Goal: Information Seeking & Learning: Find contact information

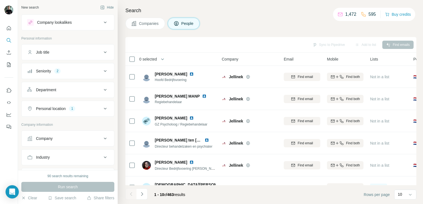
click at [392, 43] on div "Sync to Pipedrive Add to list Find emails" at bounding box center [270, 45] width 285 height 10
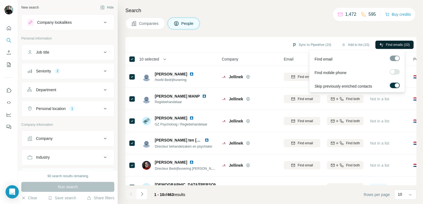
click at [391, 46] on span "Find emails (10)" at bounding box center [398, 44] width 24 height 5
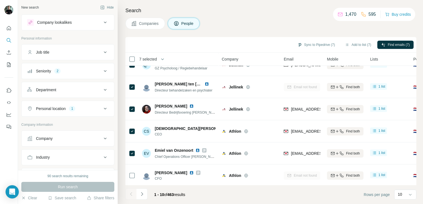
scroll to position [83, 0]
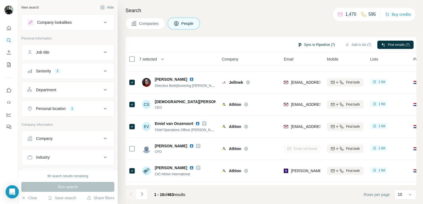
click at [321, 45] on button "Sync to Pipedrive (7)" at bounding box center [316, 45] width 45 height 8
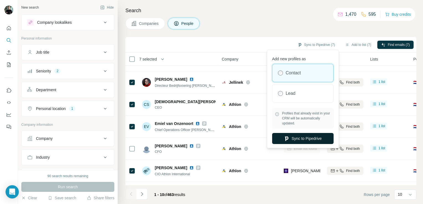
click at [309, 136] on button "Sync to Pipedrive" at bounding box center [302, 138] width 61 height 11
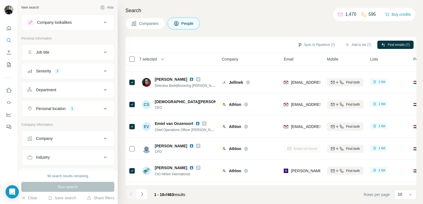
click at [92, 107] on div "Personal location 1" at bounding box center [64, 109] width 75 height 6
click at [64, 135] on icon "button" at bounding box center [66, 135] width 4 height 4
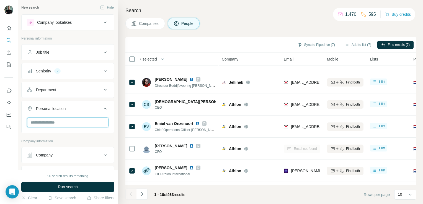
click at [55, 123] on input "text" at bounding box center [67, 123] width 81 height 10
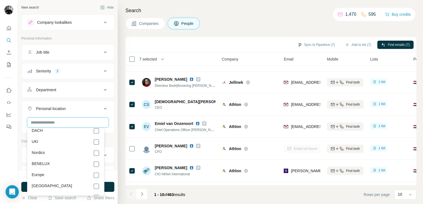
scroll to position [2815, 0]
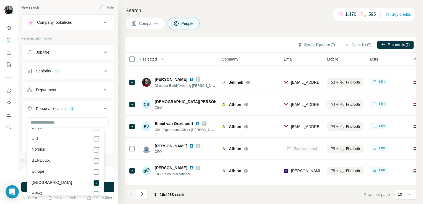
click at [76, 74] on button "Seniority 2" at bounding box center [68, 70] width 92 height 13
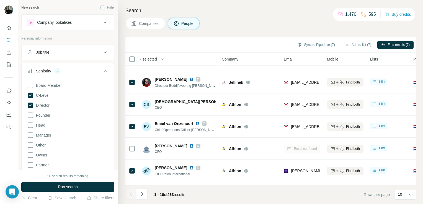
scroll to position [2770, 0]
click at [29, 105] on icon at bounding box center [31, 106] width 6 height 6
click at [29, 95] on icon at bounding box center [31, 96] width 6 height 6
click at [30, 126] on icon at bounding box center [30, 125] width 7 height 7
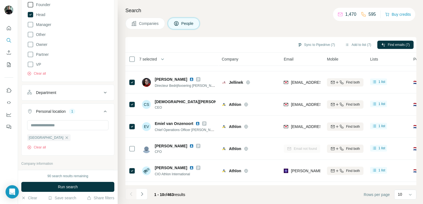
scroll to position [138, 0]
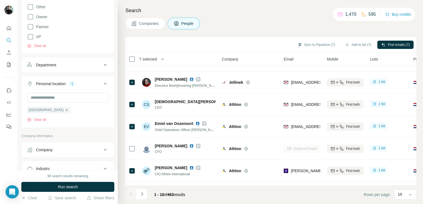
click at [73, 70] on button "Department" at bounding box center [68, 64] width 92 height 13
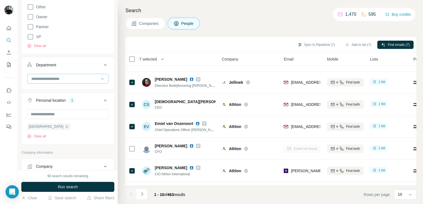
click at [75, 78] on input at bounding box center [65, 79] width 68 height 6
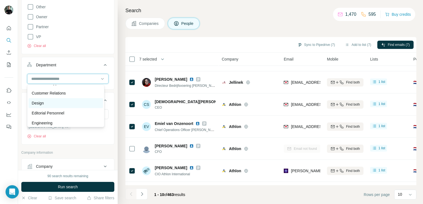
scroll to position [55, 0]
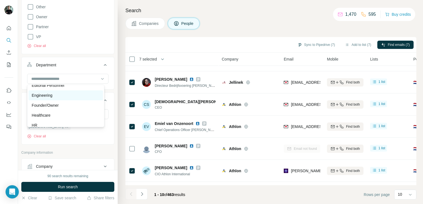
click at [74, 97] on div "Engineering" at bounding box center [66, 96] width 68 height 6
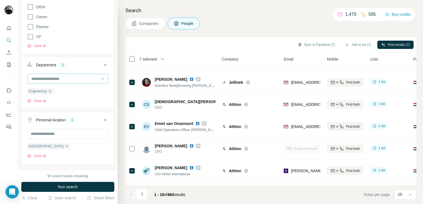
click at [81, 80] on input at bounding box center [65, 79] width 68 height 6
click at [109, 84] on div "Engineering Clear all" at bounding box center [68, 91] width 92 height 34
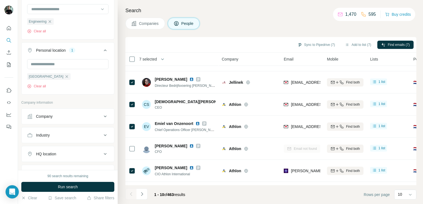
scroll to position [221, 0]
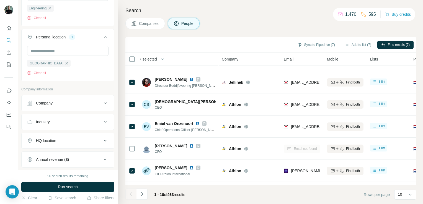
click at [94, 105] on div "Company" at bounding box center [64, 103] width 75 height 6
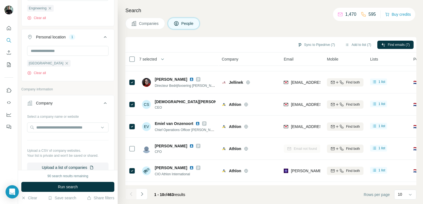
click at [95, 102] on div "Company" at bounding box center [64, 103] width 75 height 6
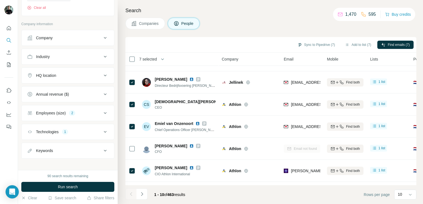
scroll to position [290, 0]
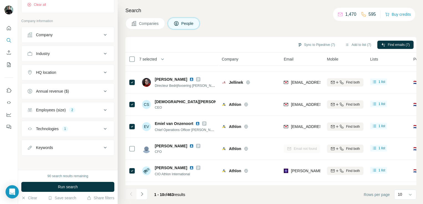
click at [77, 109] on div "Employees (size) 2" at bounding box center [64, 110] width 75 height 6
click at [76, 128] on div "Technologies 1" at bounding box center [64, 129] width 75 height 6
click at [83, 187] on button "Run search" at bounding box center [67, 187] width 93 height 10
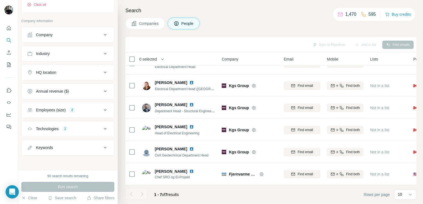
scroll to position [38, 0]
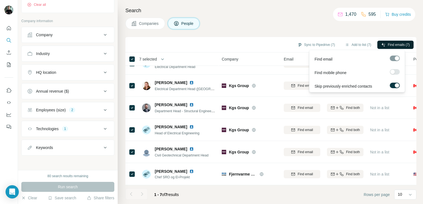
click at [393, 46] on span "Find emails (7)" at bounding box center [399, 44] width 22 height 5
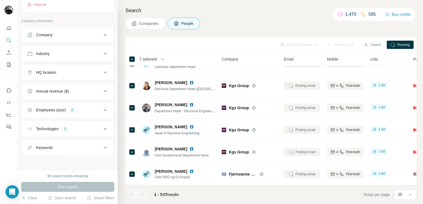
click at [96, 188] on button "Close" at bounding box center [91, 193] width 18 height 10
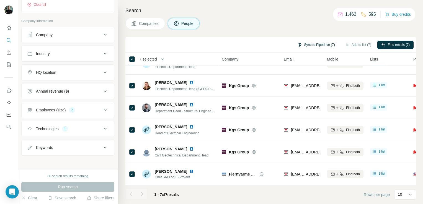
click at [319, 43] on button "Sync to Pipedrive (7)" at bounding box center [316, 45] width 45 height 8
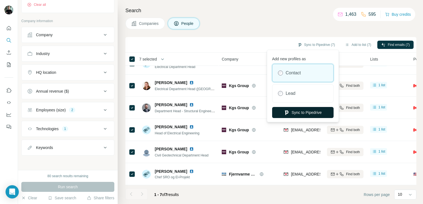
click at [285, 111] on icon "button" at bounding box center [286, 113] width 3 height 4
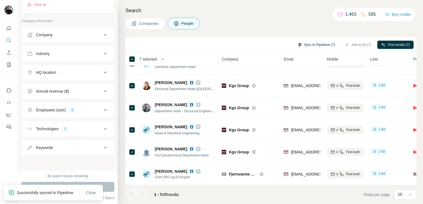
click at [308, 43] on button "Sync to Pipedrive (7)" at bounding box center [316, 45] width 45 height 8
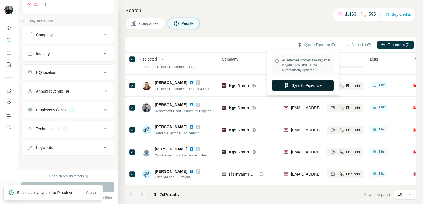
click at [301, 86] on button "Sync to Pipedrive" at bounding box center [302, 85] width 61 height 11
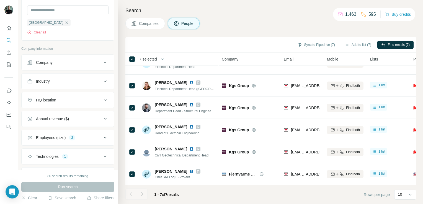
scroll to position [234, 0]
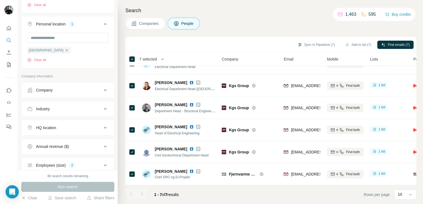
click at [64, 50] on icon "button" at bounding box center [66, 50] width 4 height 4
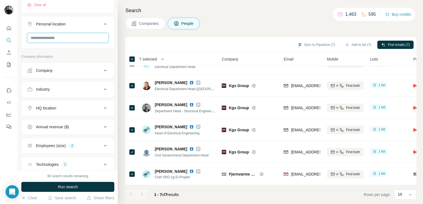
click at [58, 40] on input "text" at bounding box center [67, 38] width 81 height 10
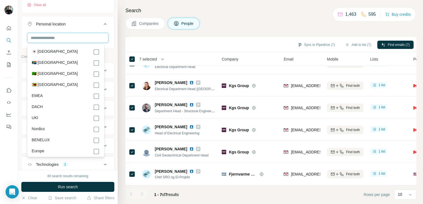
scroll to position [2742, 0]
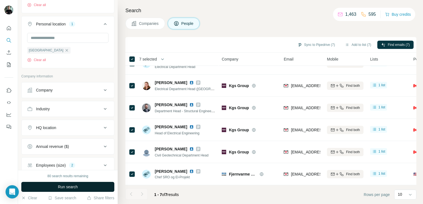
click at [102, 188] on button "Run search" at bounding box center [67, 187] width 93 height 10
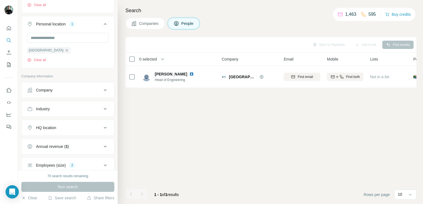
click at [118, 117] on div "Search Companies People Sync to Pipedrive Add to list Find emails 0 selected Pe…" at bounding box center [270, 102] width 305 height 204
click at [64, 49] on icon "button" at bounding box center [66, 50] width 4 height 4
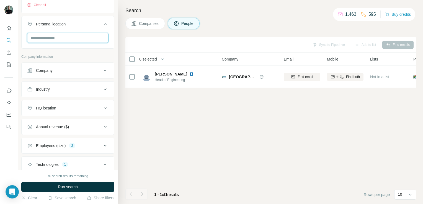
click at [66, 37] on input "text" at bounding box center [67, 38] width 81 height 10
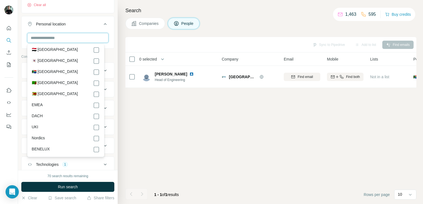
scroll to position [2770, 0]
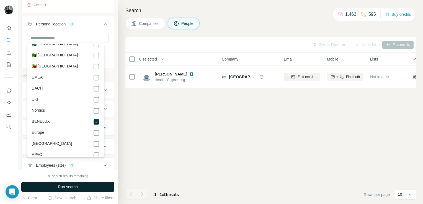
click at [82, 187] on button "Run search" at bounding box center [67, 187] width 93 height 10
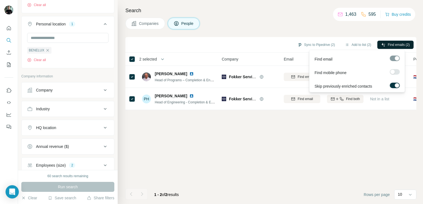
click at [400, 46] on span "Find emails (2)" at bounding box center [399, 44] width 22 height 5
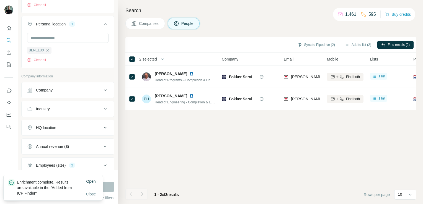
click at [316, 40] on div "Sync to Pipedrive (2) Add to list (2) Find emails (2)" at bounding box center [270, 45] width 285 height 10
click at [316, 44] on button "Sync to Pipedrive (2)" at bounding box center [316, 45] width 45 height 8
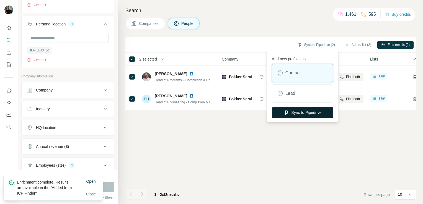
click at [296, 110] on button "Sync to Pipedrive" at bounding box center [302, 112] width 61 height 11
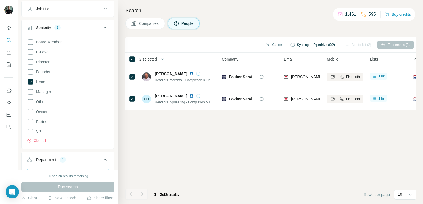
scroll to position [41, 0]
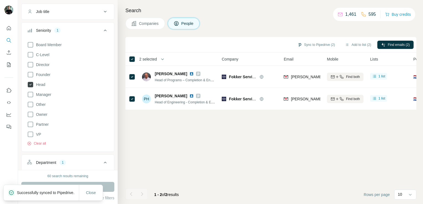
click at [30, 85] on icon at bounding box center [31, 85] width 6 height 6
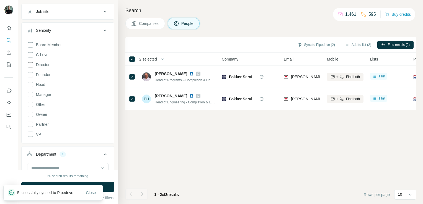
click at [34, 64] on span "Director" at bounding box center [42, 65] width 16 height 6
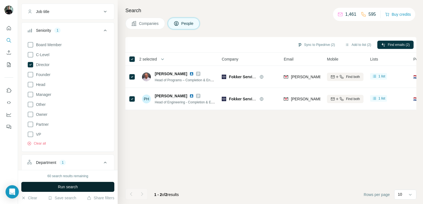
click at [104, 187] on button "Run search" at bounding box center [67, 187] width 93 height 10
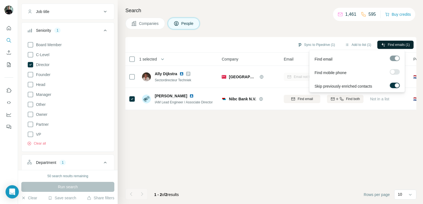
click at [400, 44] on span "Find emails (1)" at bounding box center [399, 44] width 22 height 5
click at [307, 194] on footer "1 - 2 of 2 results Rows per page 10" at bounding box center [270, 194] width 291 height 19
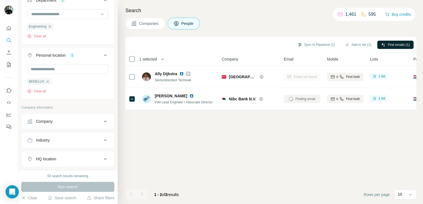
scroll to position [207, 0]
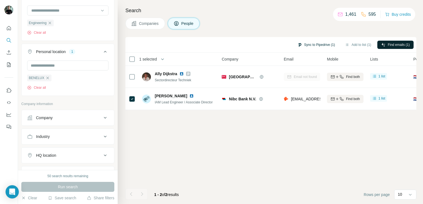
click at [313, 44] on button "Sync to Pipedrive (1)" at bounding box center [316, 45] width 45 height 8
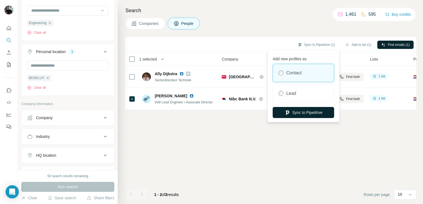
click at [295, 113] on button "Sync to Pipedrive" at bounding box center [303, 112] width 61 height 11
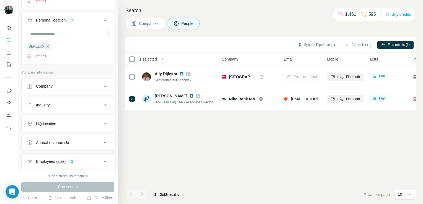
scroll to position [290, 0]
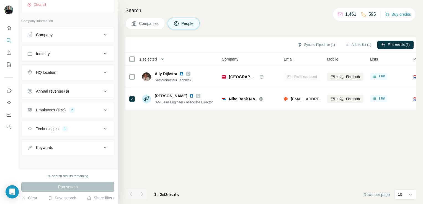
click at [77, 114] on button "Employees (size) 2" at bounding box center [68, 110] width 92 height 13
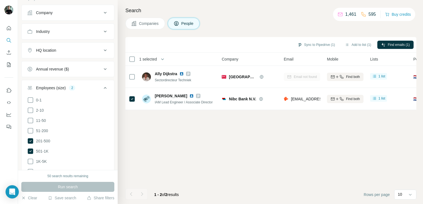
scroll to position [317, 0]
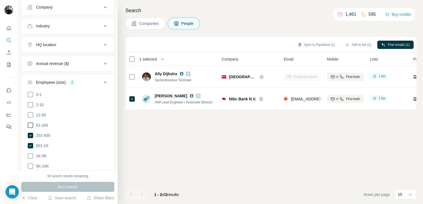
click at [33, 126] on icon at bounding box center [30, 125] width 7 height 7
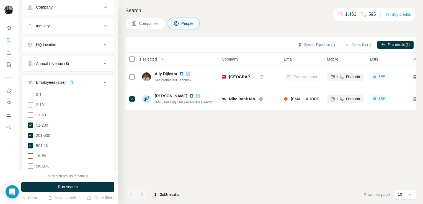
click at [32, 154] on icon at bounding box center [30, 156] width 7 height 7
click at [60, 190] on button "Run search" at bounding box center [67, 187] width 93 height 10
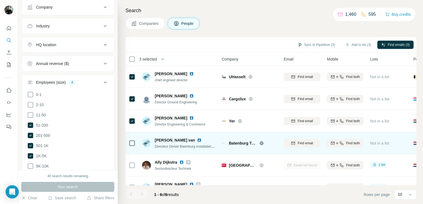
click at [132, 138] on div at bounding box center [132, 143] width 7 height 15
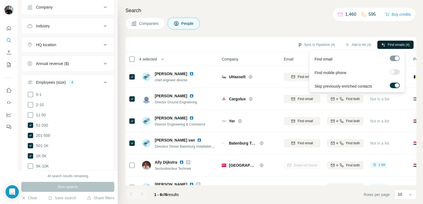
click at [389, 47] on span "Find emails (4)" at bounding box center [399, 44] width 22 height 5
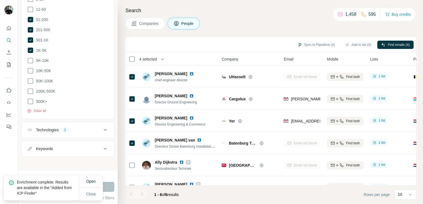
scroll to position [423, 0]
click at [76, 128] on div "Technologies 1" at bounding box center [64, 130] width 75 height 6
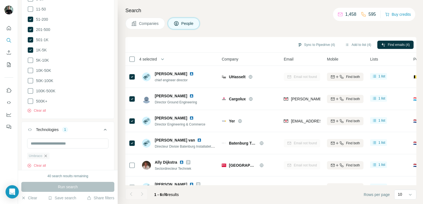
click at [46, 156] on icon "button" at bounding box center [45, 156] width 4 height 4
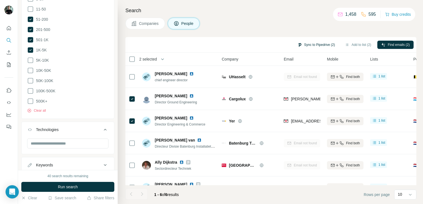
click at [311, 43] on button "Sync to Pipedrive (2)" at bounding box center [316, 45] width 45 height 8
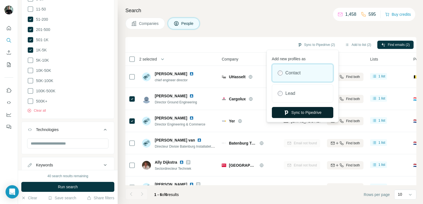
click at [296, 110] on button "Sync to Pipedrive" at bounding box center [302, 112] width 61 height 11
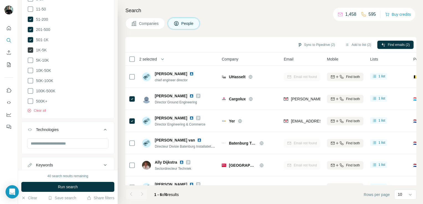
click at [30, 47] on icon at bounding box center [31, 50] width 6 height 6
click at [29, 40] on icon at bounding box center [31, 40] width 6 height 6
click at [30, 28] on icon at bounding box center [31, 30] width 6 height 6
click at [30, 18] on icon at bounding box center [31, 20] width 6 height 6
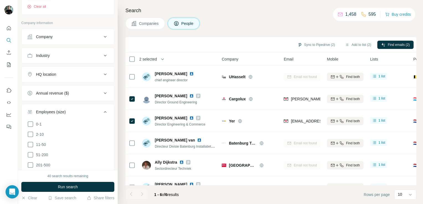
scroll to position [257, 0]
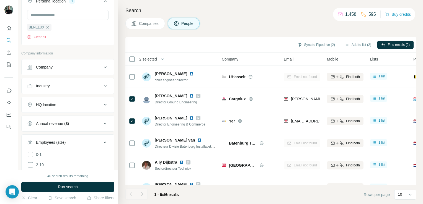
click at [66, 68] on div "Company" at bounding box center [64, 67] width 75 height 6
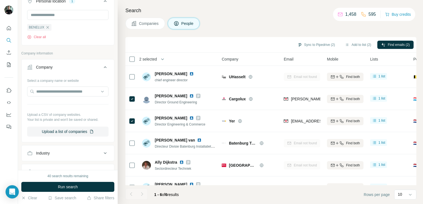
click at [66, 68] on div "Company" at bounding box center [64, 67] width 75 height 6
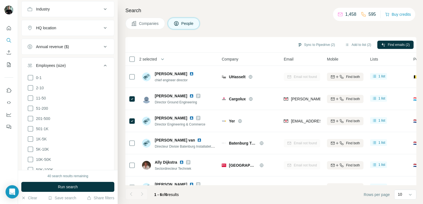
scroll to position [340, 0]
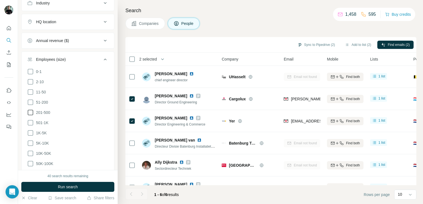
click at [33, 112] on icon at bounding box center [31, 113] width 6 height 6
drag, startPoint x: 29, startPoint y: 123, endPoint x: 33, endPoint y: 135, distance: 12.2
click at [29, 123] on icon at bounding box center [30, 123] width 7 height 7
click at [30, 132] on icon at bounding box center [30, 133] width 7 height 7
click at [33, 143] on icon at bounding box center [31, 144] width 6 height 6
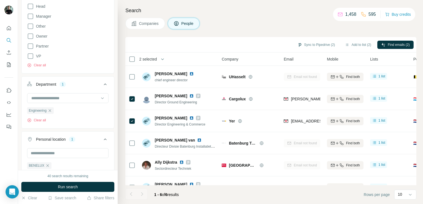
scroll to position [64, 0]
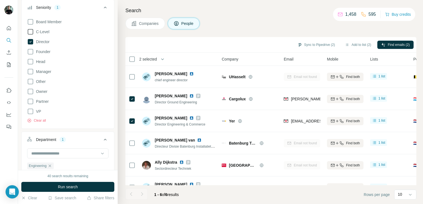
click at [45, 29] on span "C-Level" at bounding box center [41, 32] width 15 height 6
click at [97, 186] on button "Run search" at bounding box center [67, 187] width 93 height 10
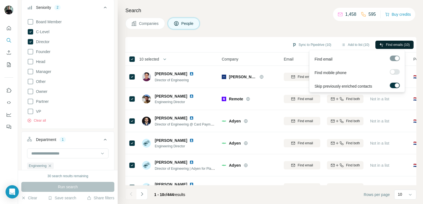
click at [402, 41] on button "Find emails (10)" at bounding box center [394, 45] width 38 height 8
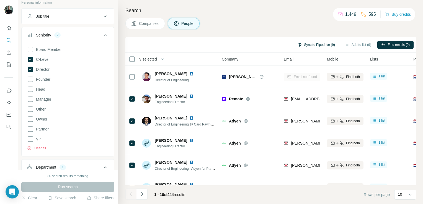
click at [316, 45] on button "Sync to Pipedrive (9)" at bounding box center [316, 45] width 45 height 8
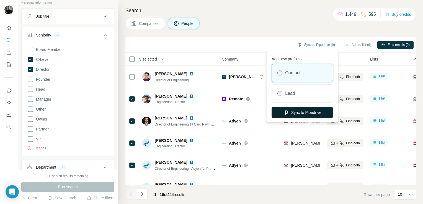
click at [306, 117] on button "Sync to Pipedrive" at bounding box center [302, 112] width 61 height 11
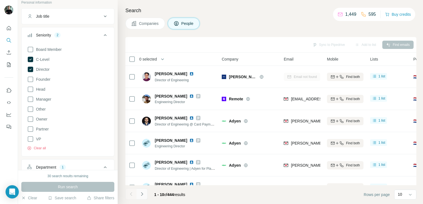
click at [144, 196] on button "Navigate to next page" at bounding box center [141, 194] width 11 height 11
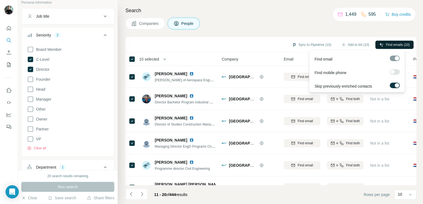
click at [390, 45] on span "Find emails (10)" at bounding box center [398, 44] width 24 height 5
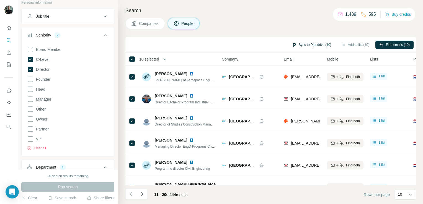
click at [309, 46] on button "Sync to Pipedrive (10)" at bounding box center [311, 45] width 47 height 8
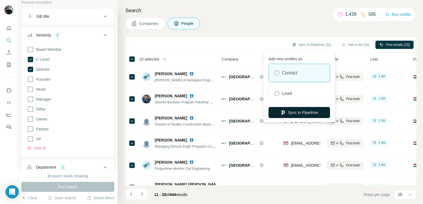
click at [306, 110] on button "Sync to Pipedrive" at bounding box center [298, 112] width 61 height 11
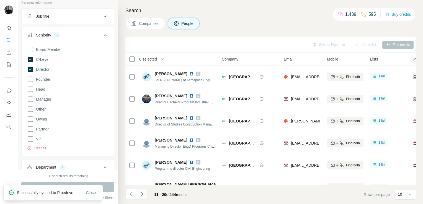
click at [142, 195] on icon "Navigate to next page" at bounding box center [142, 194] width 2 height 4
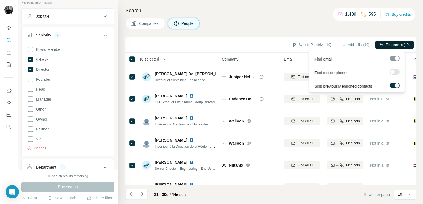
click at [403, 44] on span "Find emails (10)" at bounding box center [398, 44] width 24 height 5
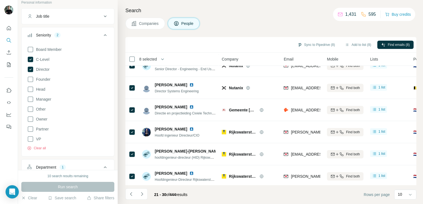
scroll to position [104, 0]
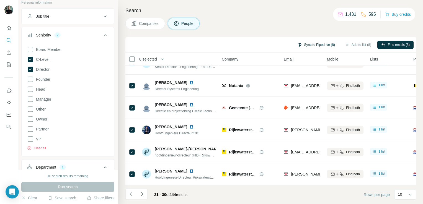
click at [310, 44] on button "Sync to Pipedrive (8)" at bounding box center [316, 45] width 45 height 8
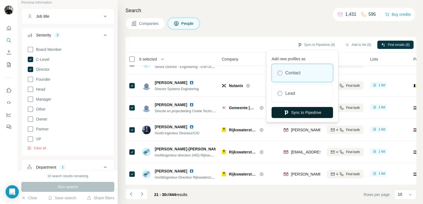
click at [300, 113] on button "Sync to Pipedrive" at bounding box center [302, 112] width 61 height 11
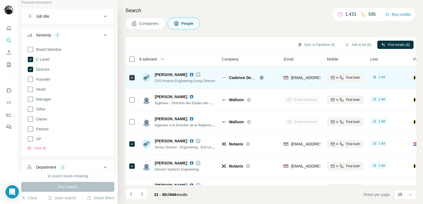
scroll to position [0, 0]
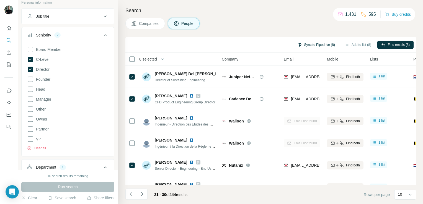
click at [316, 42] on button "Sync to Pipedrive (8)" at bounding box center [316, 45] width 45 height 8
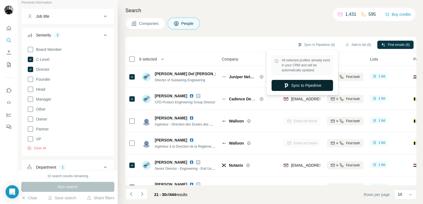
click at [308, 86] on button "Sync to Pipedrive" at bounding box center [302, 85] width 61 height 11
